Goal: Task Accomplishment & Management: Manage account settings

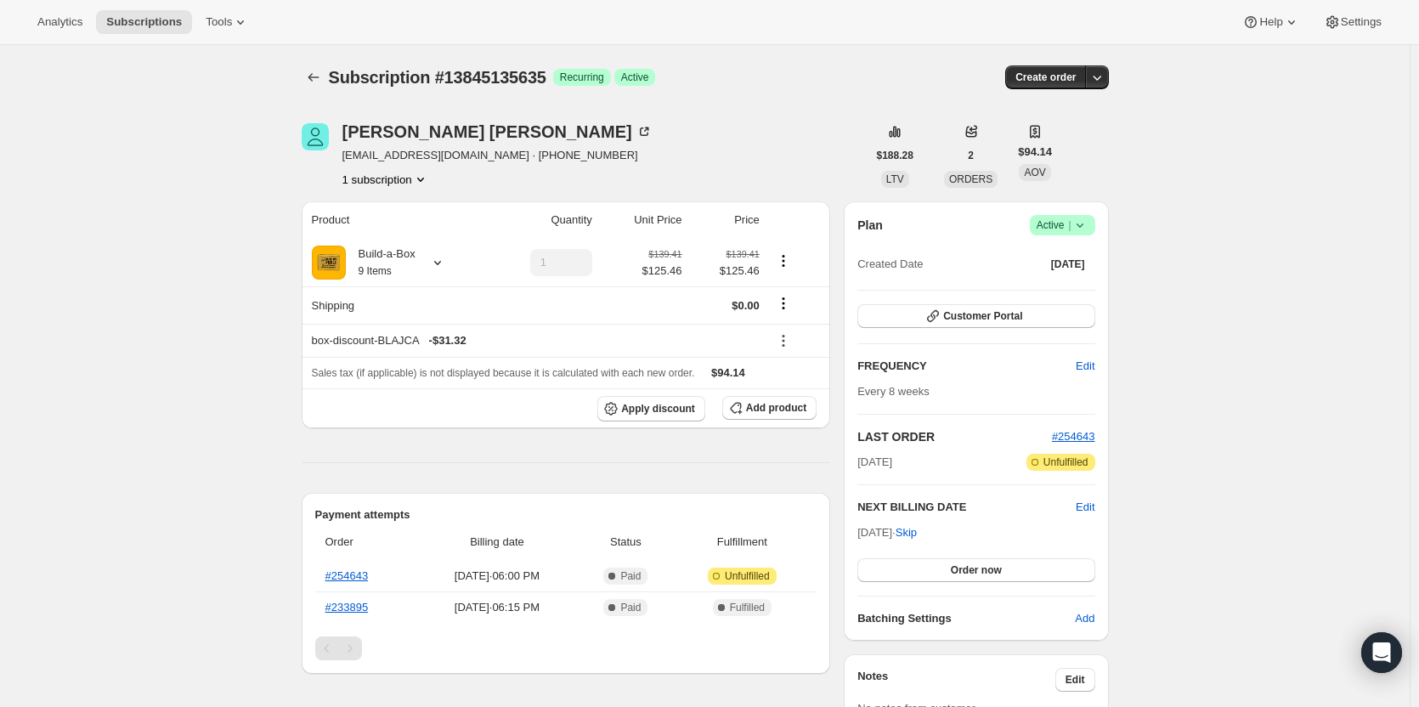
click at [1070, 225] on span "|" at bounding box center [1069, 225] width 3 height 14
click at [1064, 267] on span "Pause subscription" at bounding box center [1067, 259] width 96 height 17
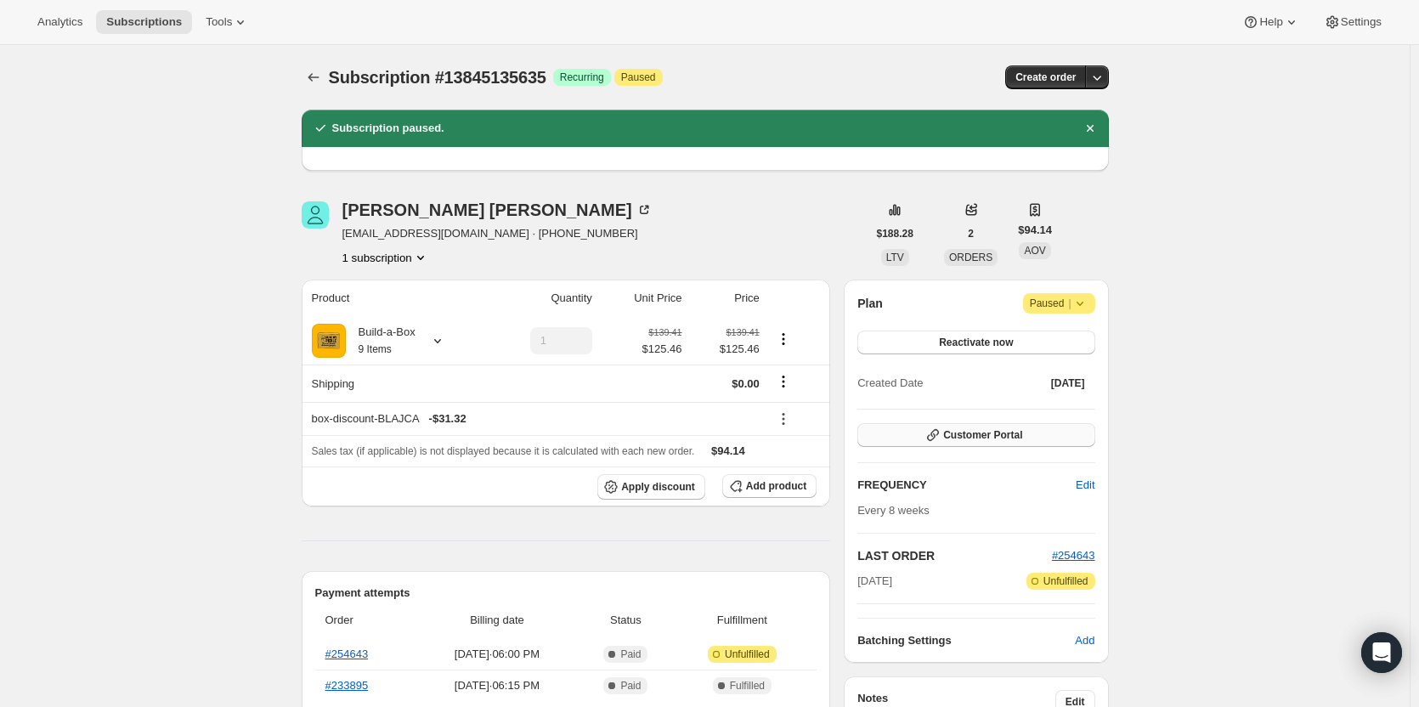
click at [961, 440] on span "Customer Portal" at bounding box center [982, 435] width 79 height 14
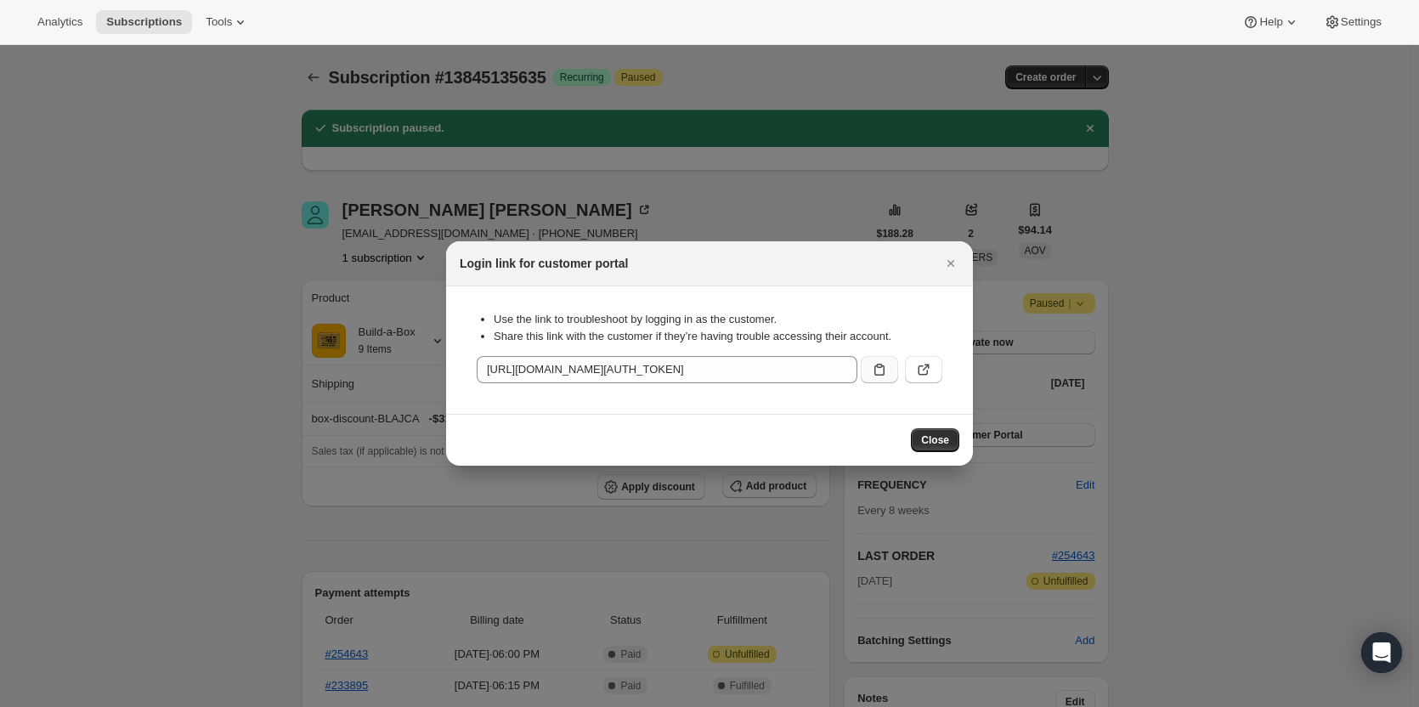
click at [873, 369] on icon ":rg2:" at bounding box center [879, 369] width 17 height 17
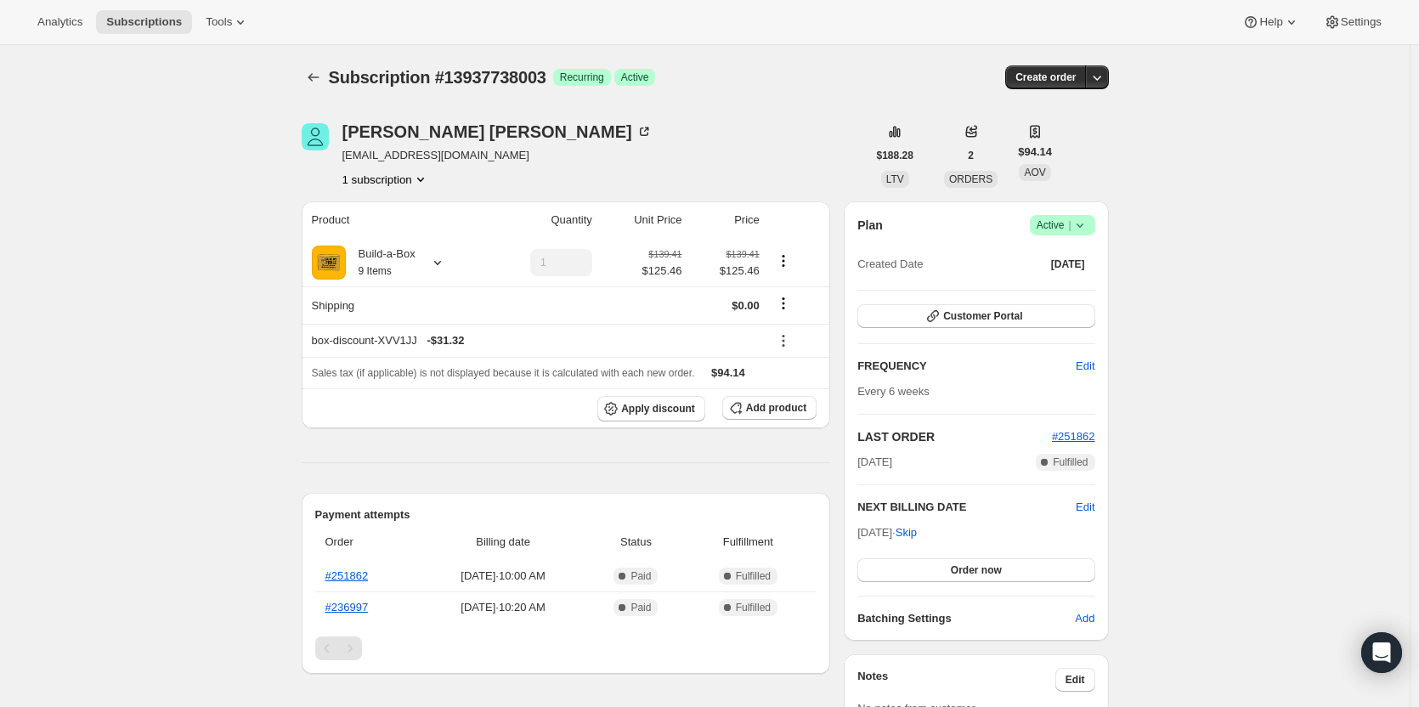
click at [1048, 228] on span "Active |" at bounding box center [1062, 225] width 52 height 17
click at [1075, 286] on span "Cancel subscription" at bounding box center [1067, 287] width 96 height 13
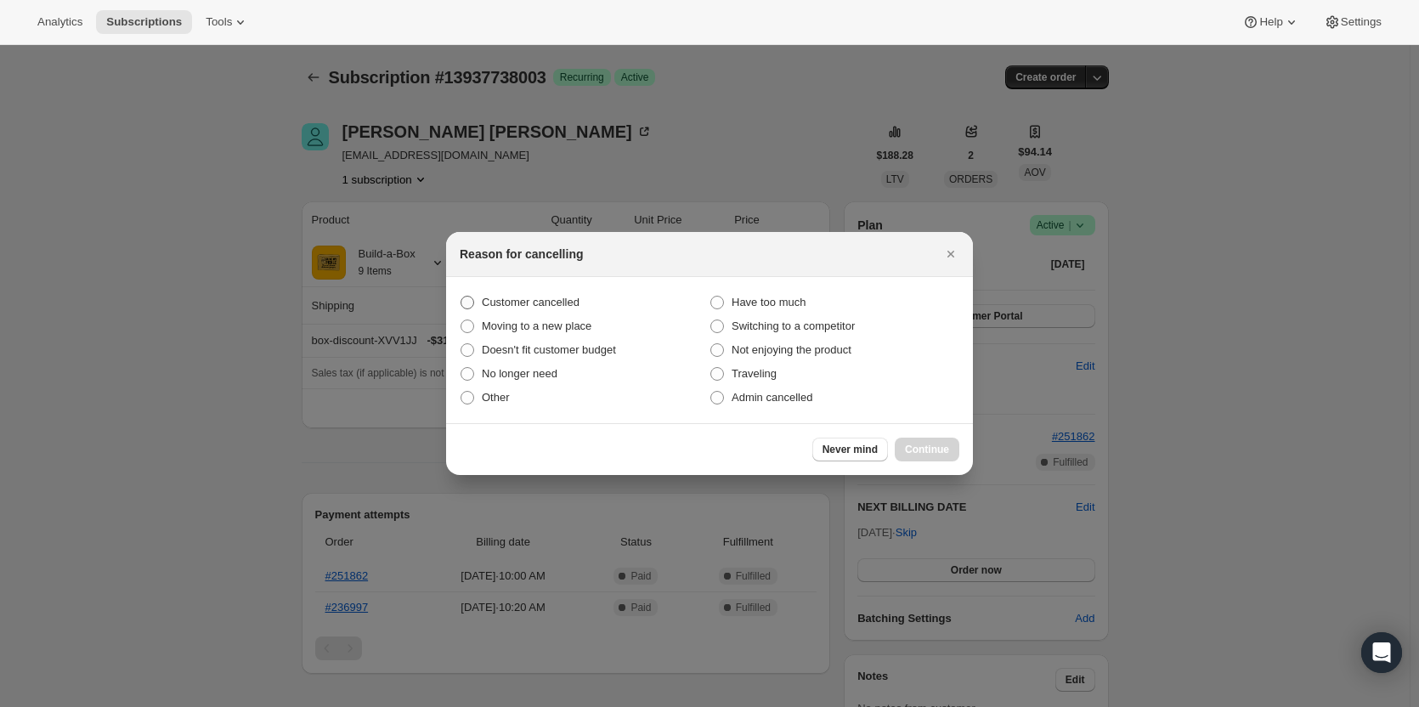
click at [542, 313] on label "Customer cancelled" at bounding box center [585, 303] width 250 height 24
click at [461, 296] on input "Customer cancelled" at bounding box center [460, 296] width 1 height 1
radio input "true"
click at [940, 463] on div "Never mind Continue" at bounding box center [709, 449] width 527 height 52
click at [939, 449] on span "Continue" at bounding box center [927, 450] width 44 height 14
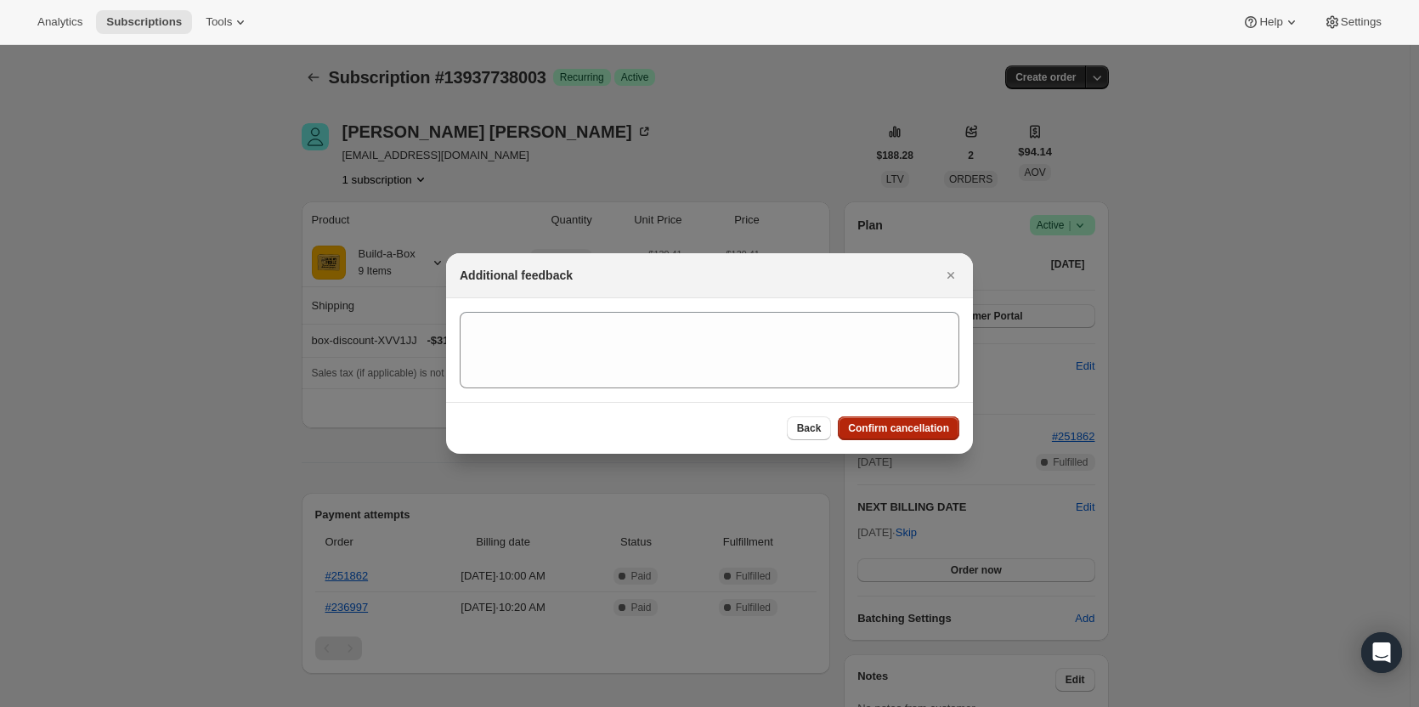
click at [916, 420] on button "Confirm cancellation" at bounding box center [898, 428] width 121 height 24
